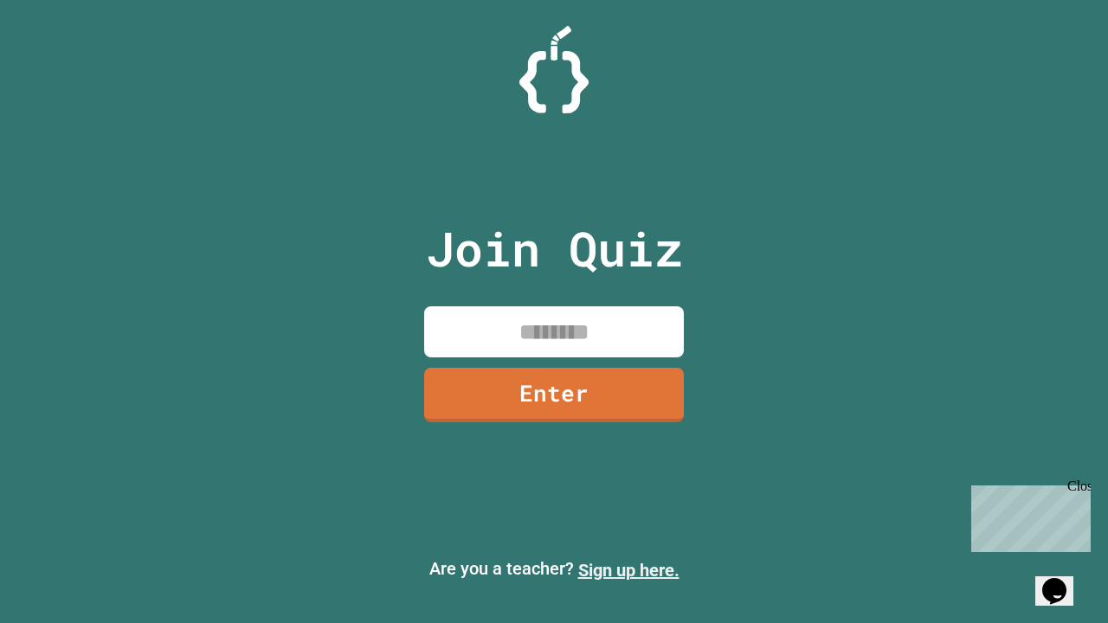
click at [628, 570] on link "Sign up here." at bounding box center [628, 570] width 101 height 21
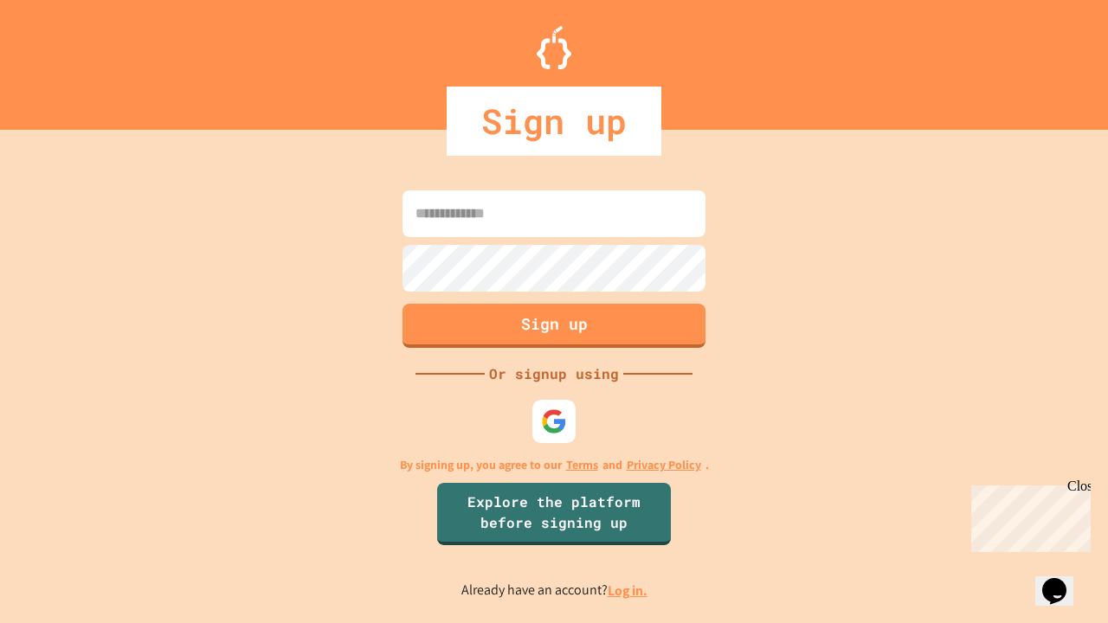
click at [628, 590] on link "Log in." at bounding box center [628, 591] width 40 height 18
